Goal: Task Accomplishment & Management: Use online tool/utility

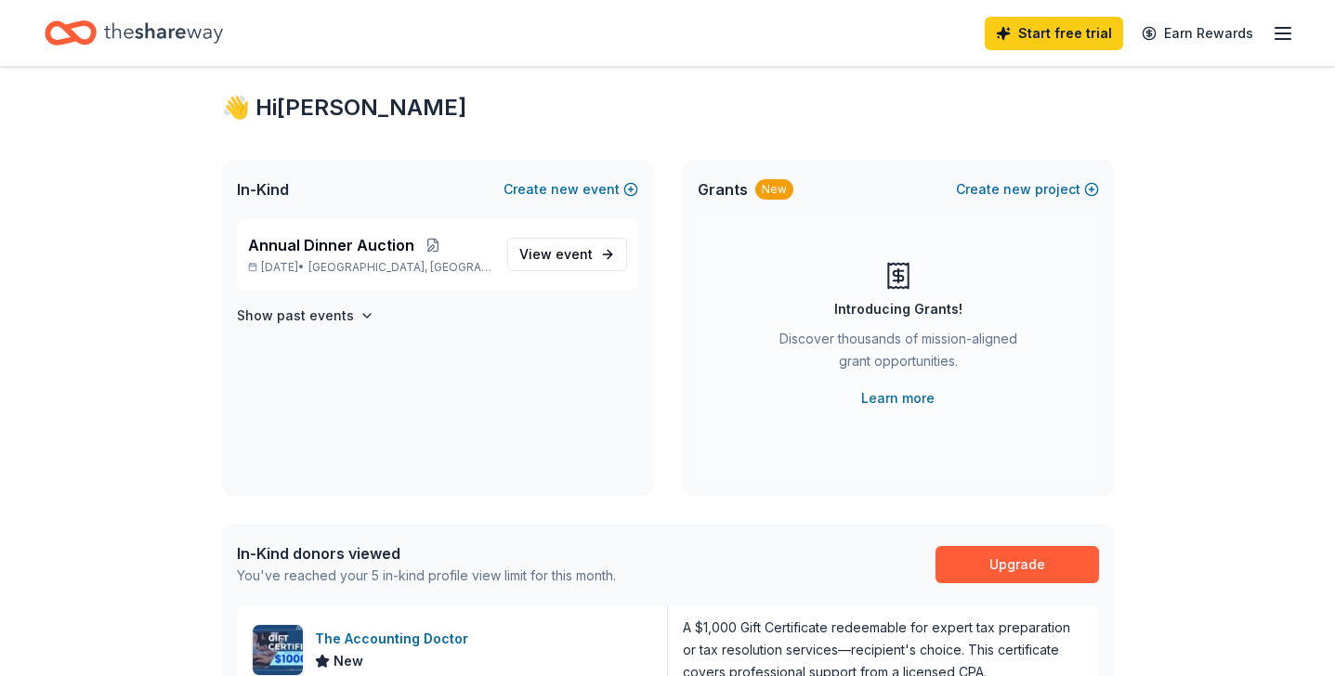
scroll to position [35, 0]
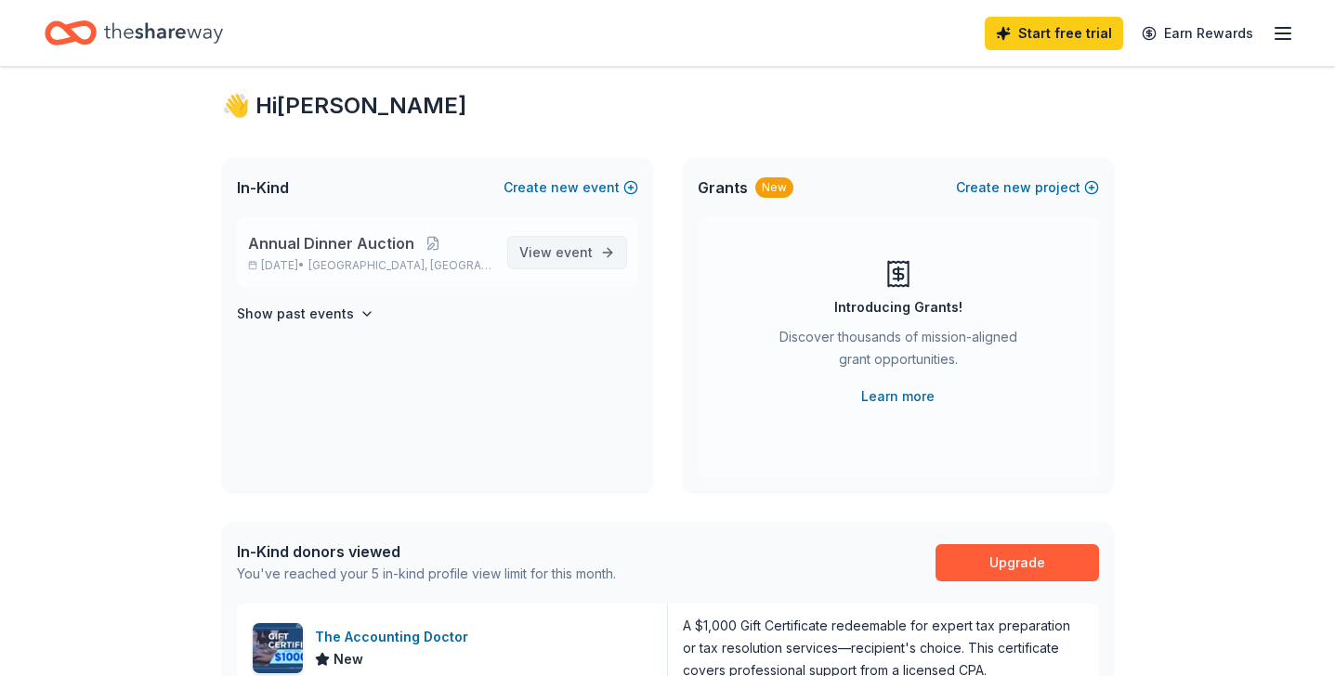
click at [556, 252] on span "View event" at bounding box center [555, 253] width 73 height 22
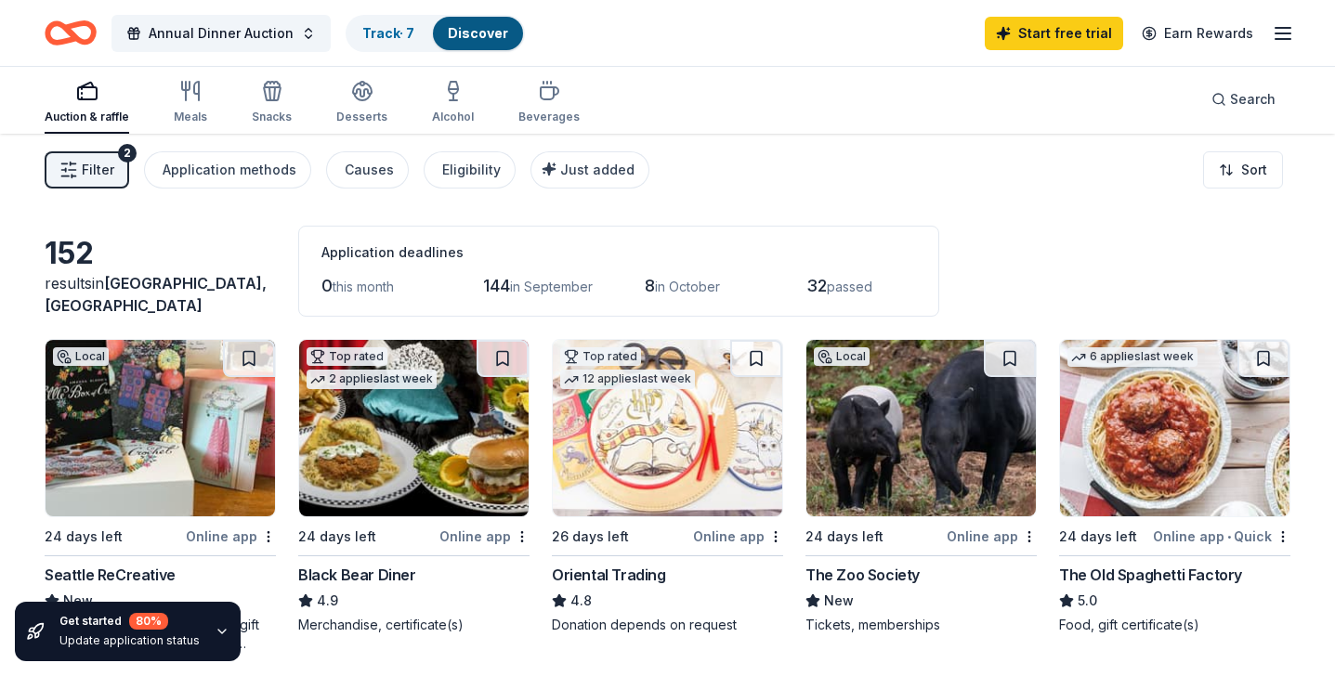
scroll to position [4, 0]
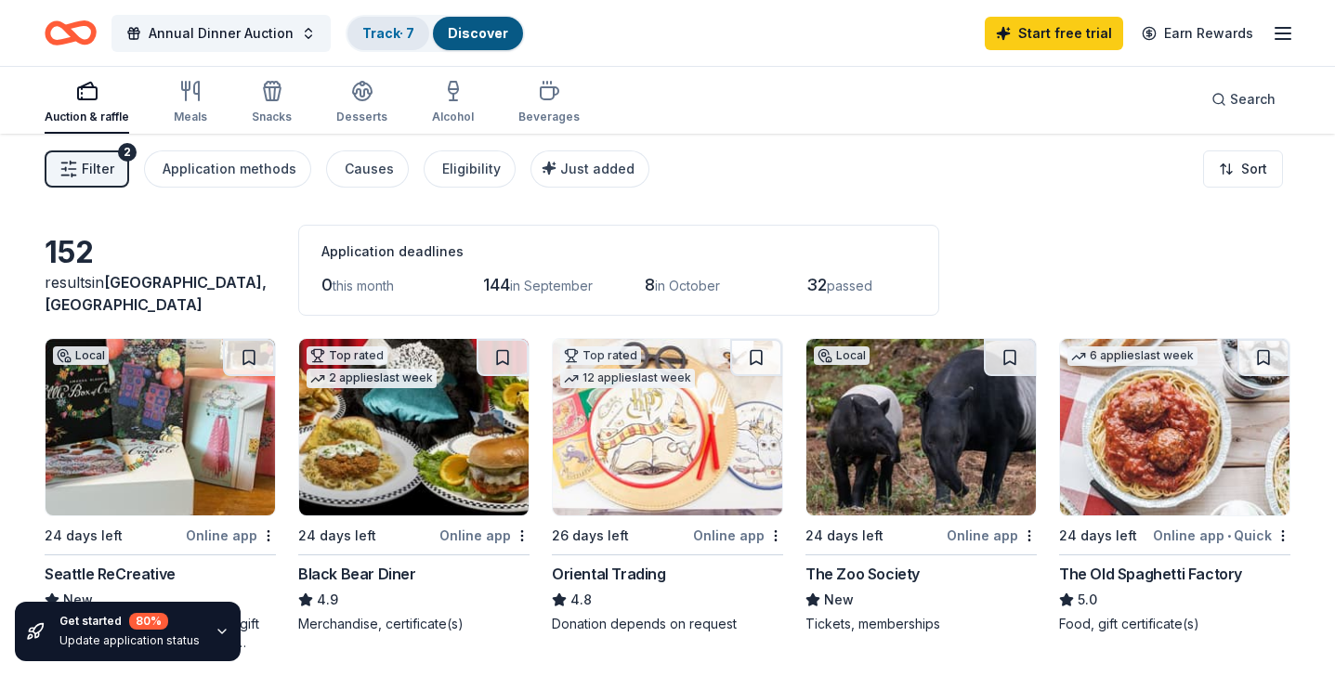
click at [396, 33] on link "Track · 7" at bounding box center [388, 33] width 52 height 16
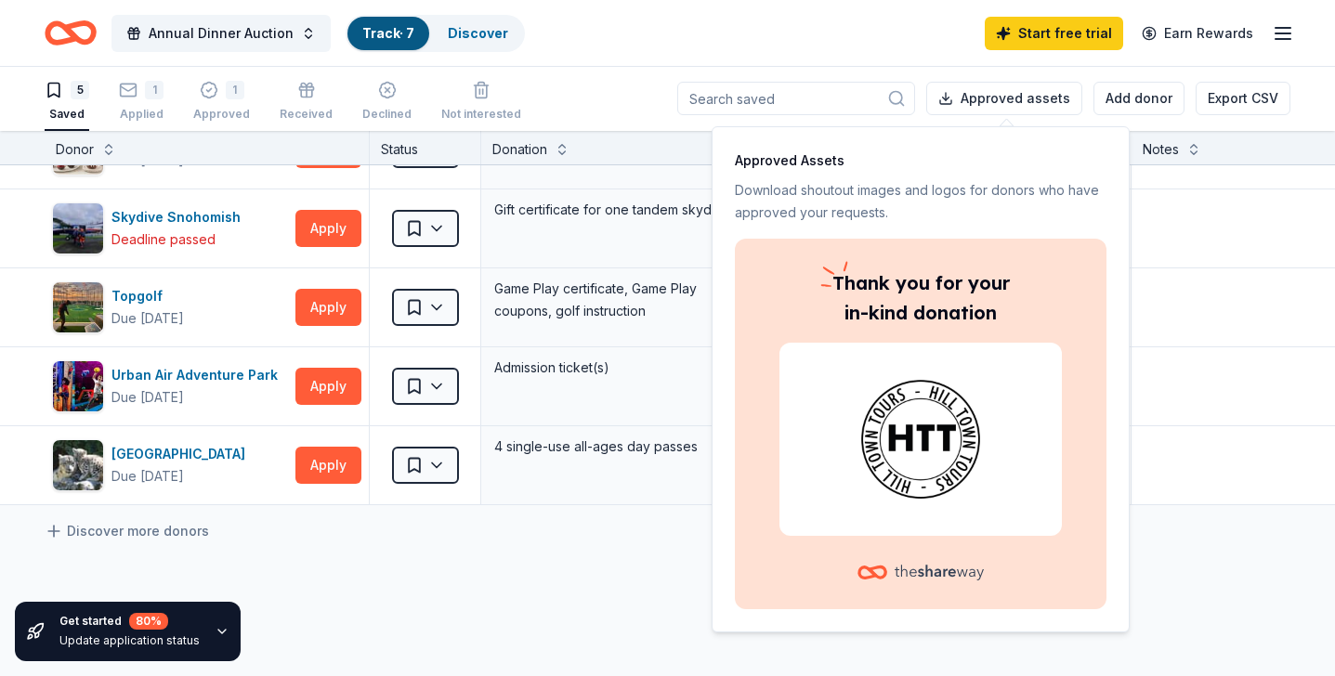
scroll to position [54, 0]
click at [320, 298] on button "Apply" at bounding box center [328, 308] width 66 height 37
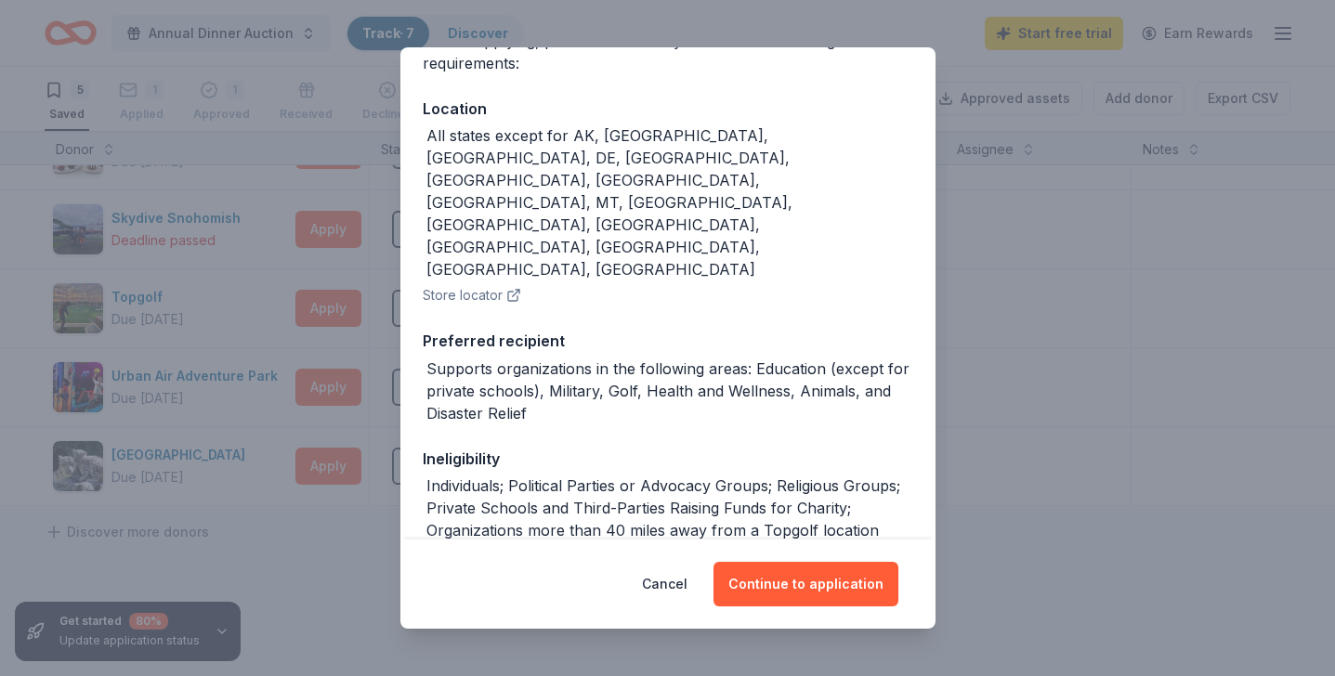
scroll to position [236, 0]
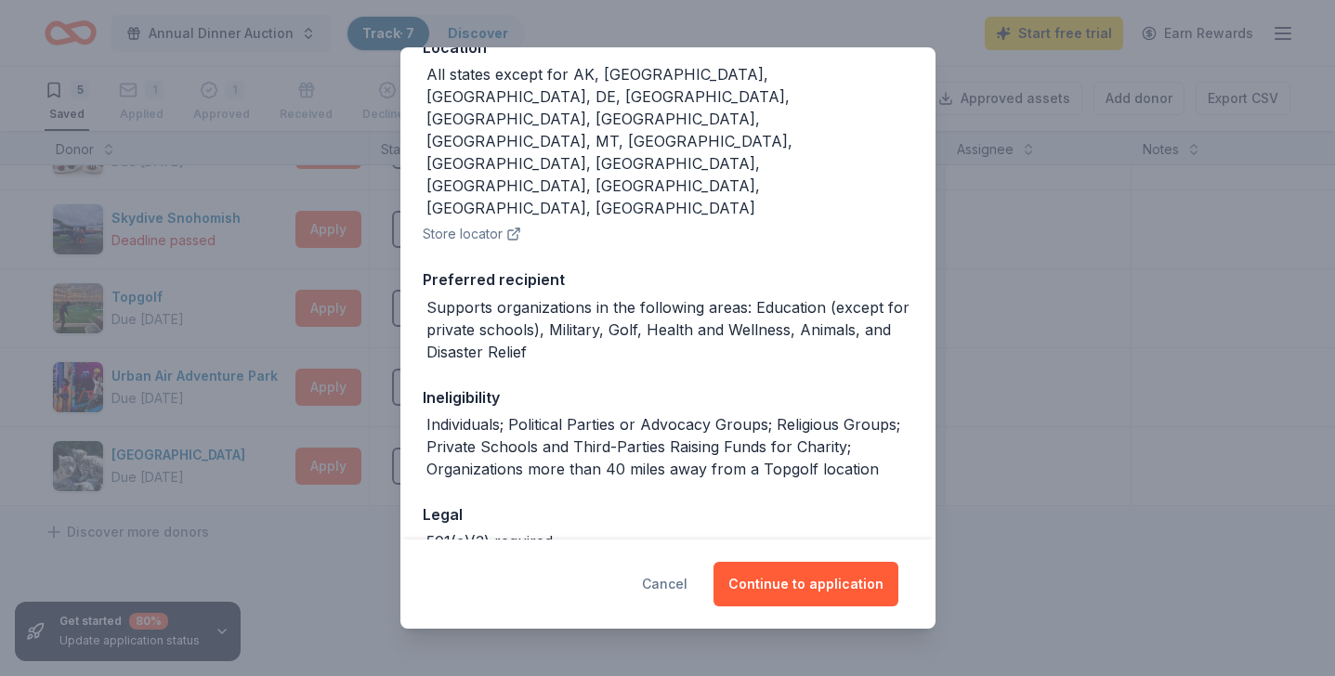
click at [676, 581] on button "Cancel" at bounding box center [665, 584] width 46 height 45
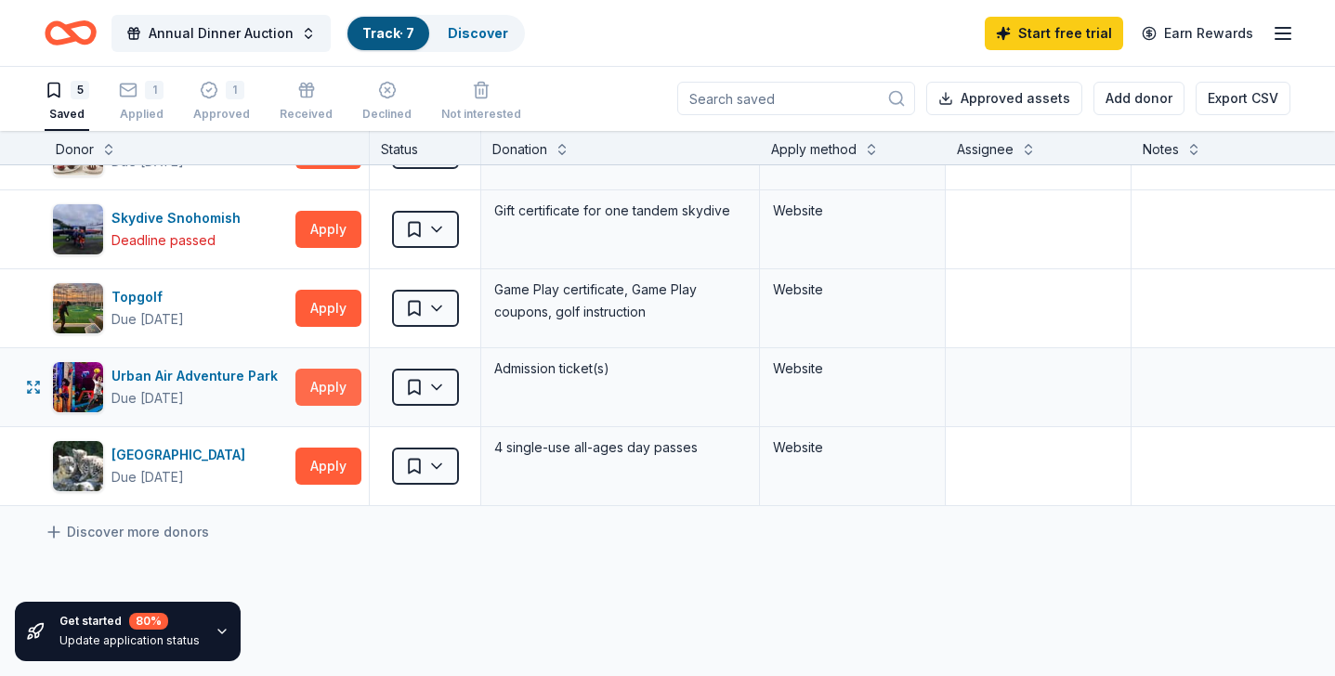
click at [323, 389] on button "Apply" at bounding box center [328, 387] width 66 height 37
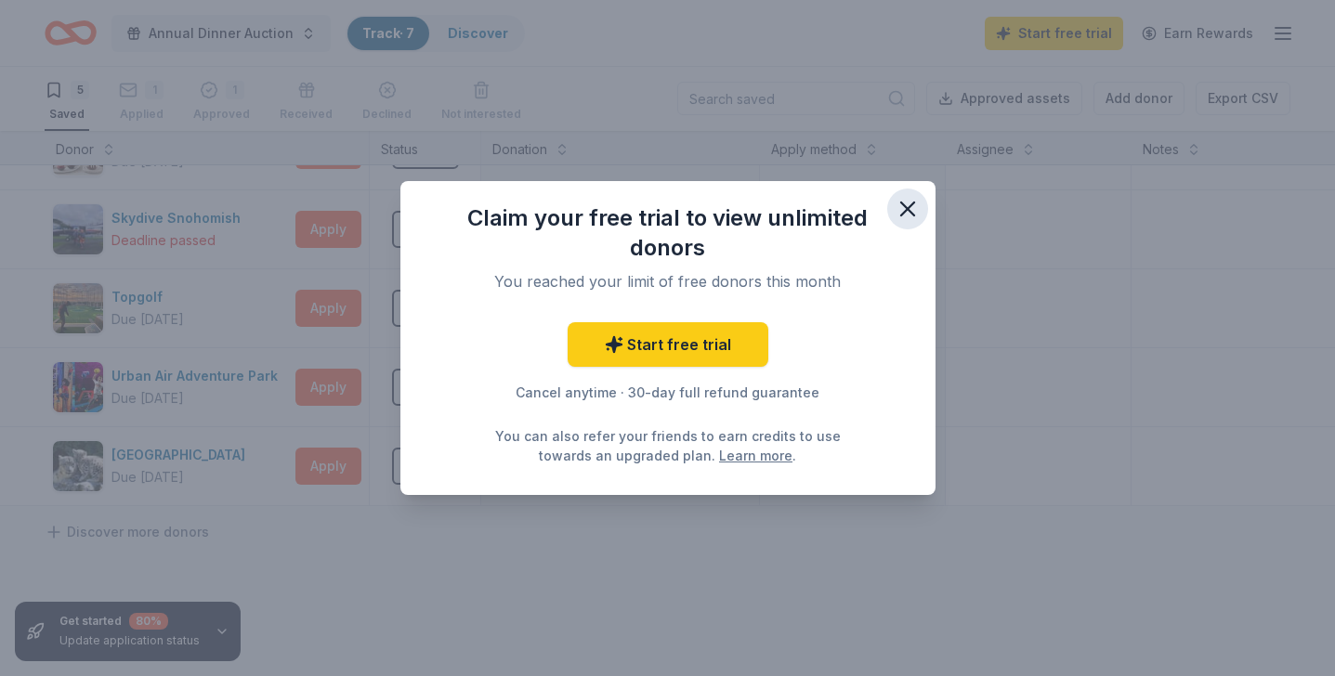
click at [903, 214] on icon "button" at bounding box center [908, 209] width 26 height 26
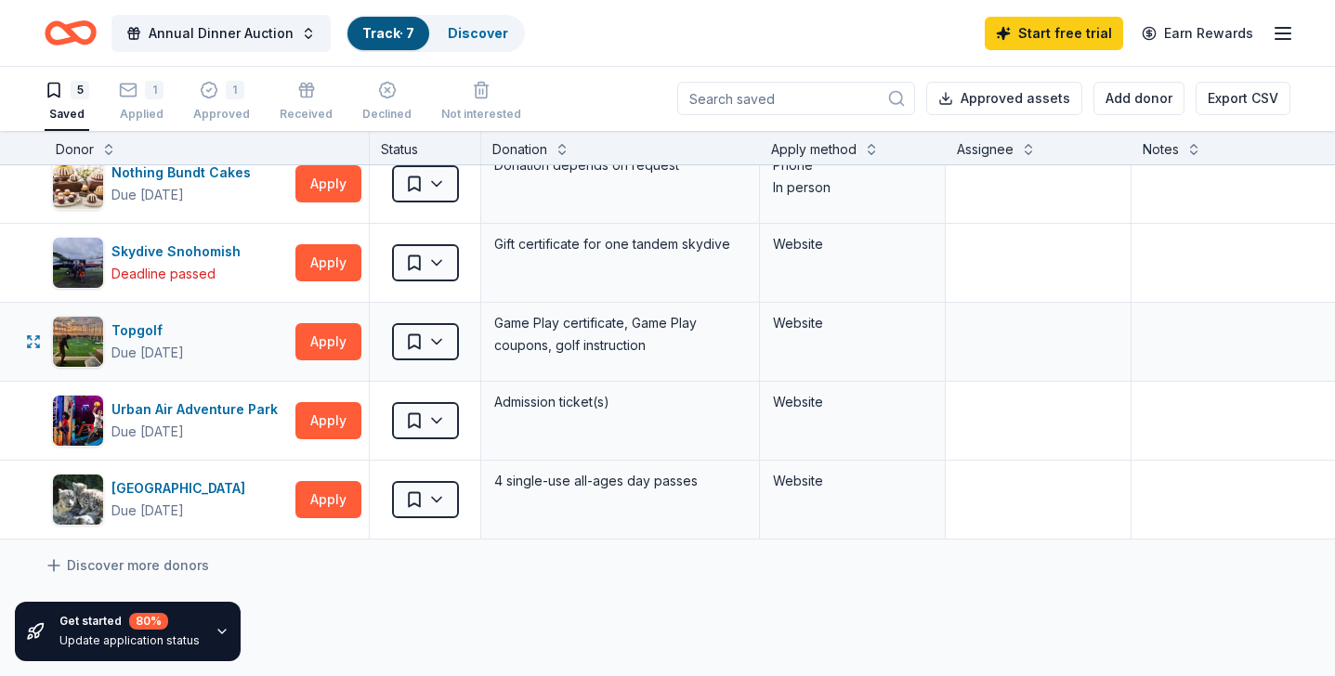
scroll to position [0, 0]
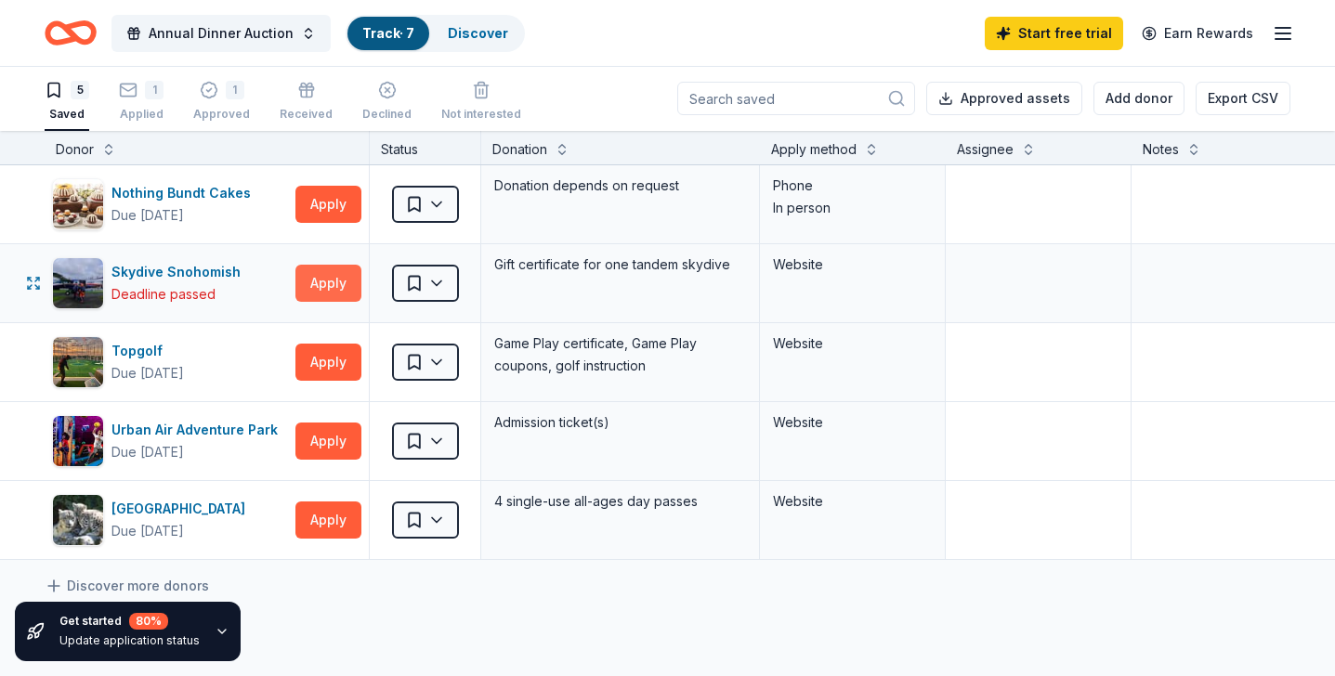
click at [340, 281] on button "Apply" at bounding box center [328, 283] width 66 height 37
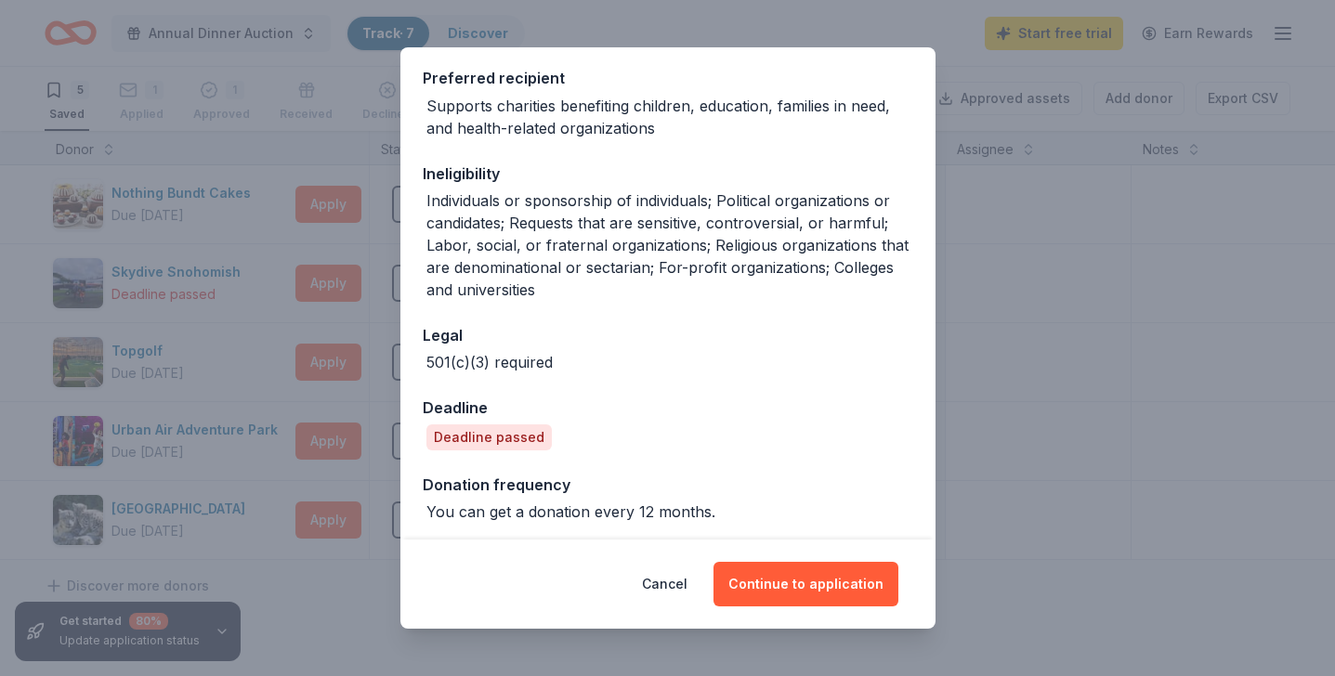
scroll to position [283, 0]
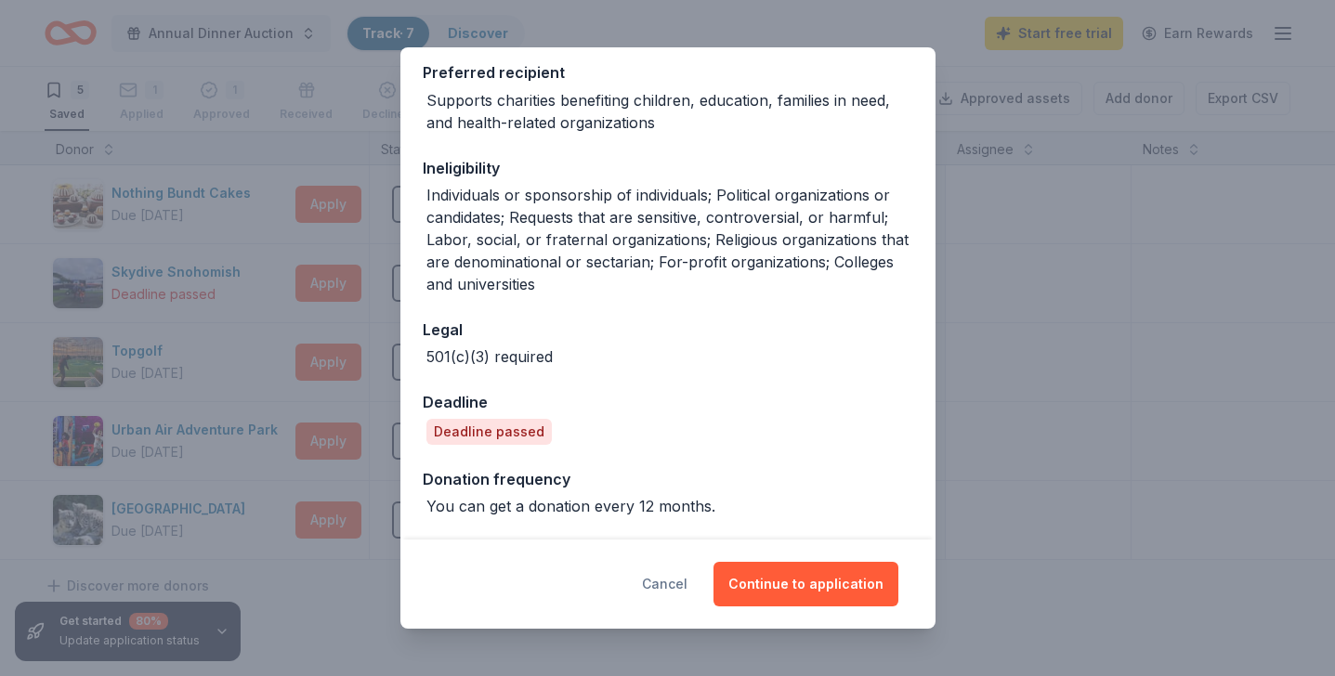
click at [673, 580] on button "Cancel" at bounding box center [665, 584] width 46 height 45
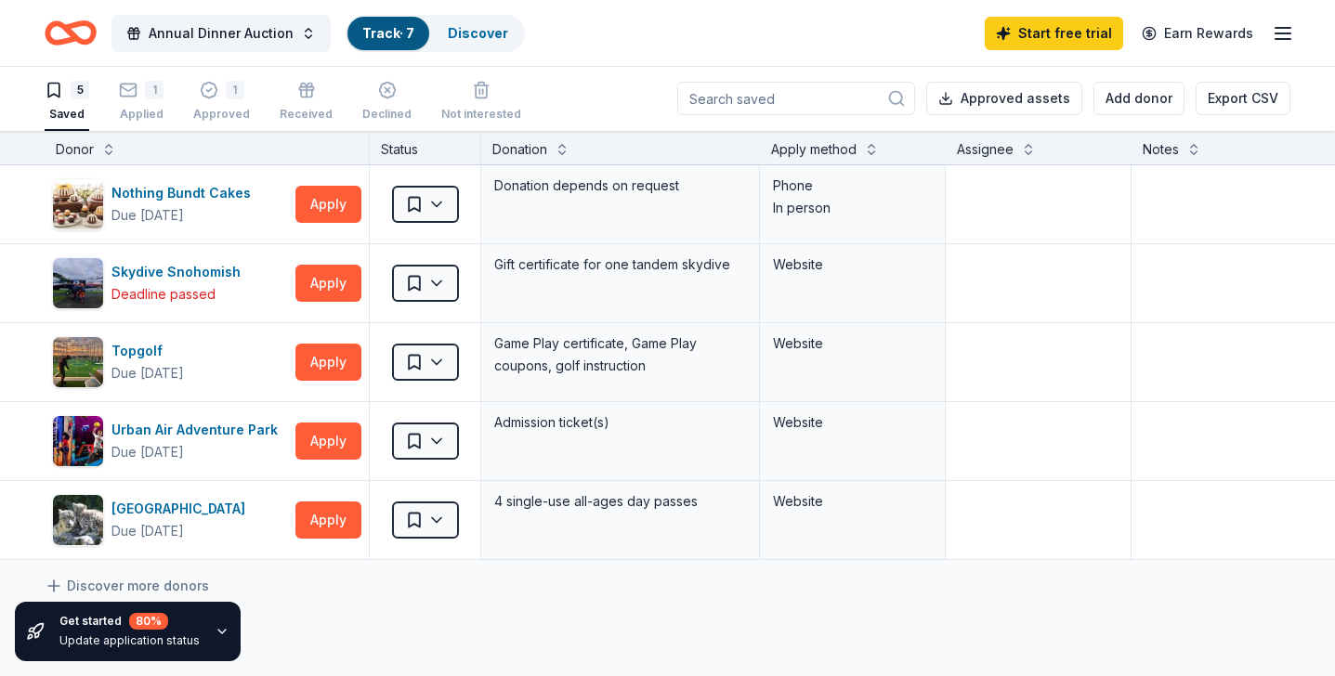
click at [145, 628] on div "80 %" at bounding box center [148, 621] width 39 height 17
click at [149, 97] on div "1" at bounding box center [154, 91] width 19 height 19
